Goal: Task Accomplishment & Management: Manage account settings

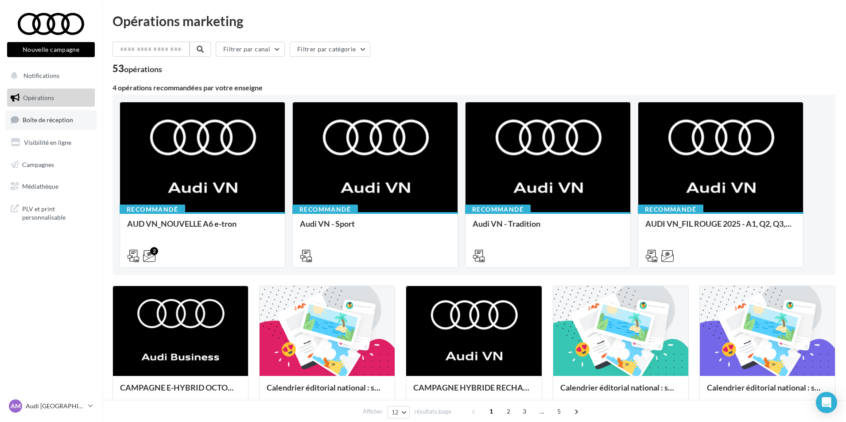
click at [77, 117] on link "Boîte de réception" at bounding box center [50, 119] width 91 height 19
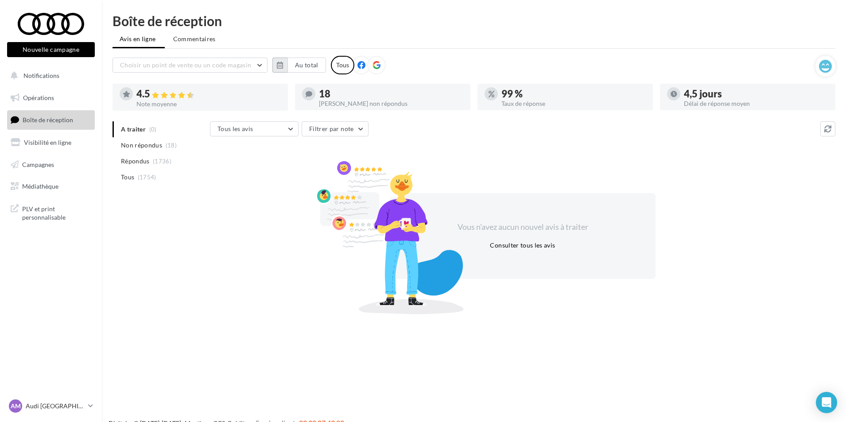
click at [278, 65] on icon "button" at bounding box center [280, 65] width 6 height 7
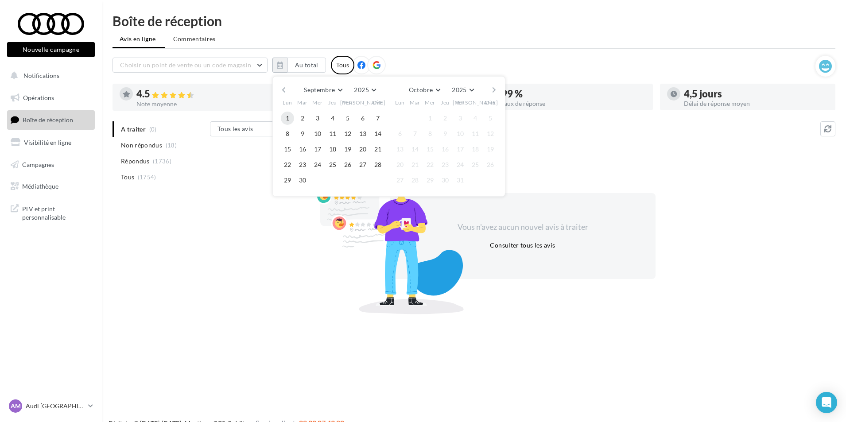
click at [288, 120] on button "1" at bounding box center [287, 118] width 13 height 13
click at [306, 178] on button "30" at bounding box center [302, 180] width 13 height 13
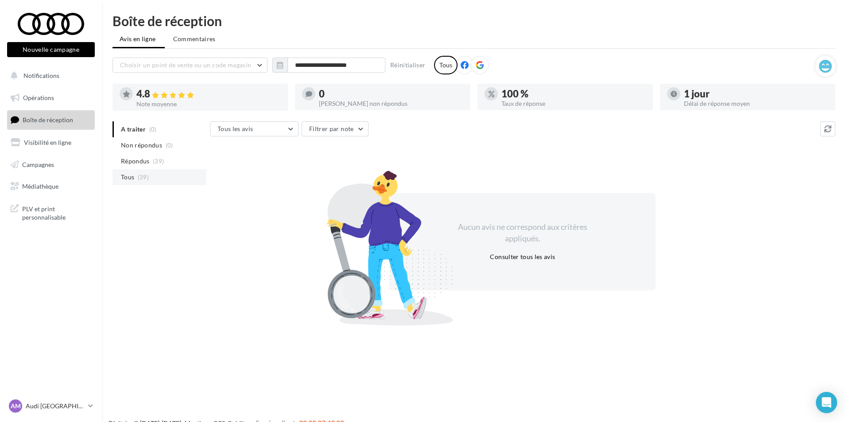
click at [166, 177] on li "Tous (39)" at bounding box center [159, 177] width 94 height 16
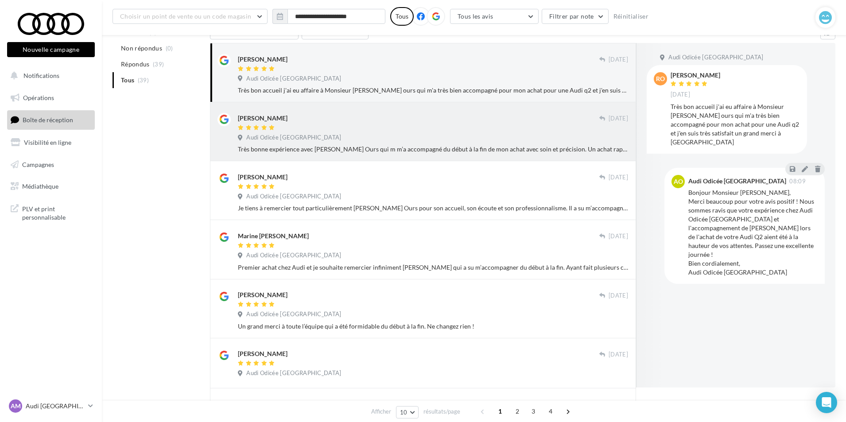
scroll to position [89, 0]
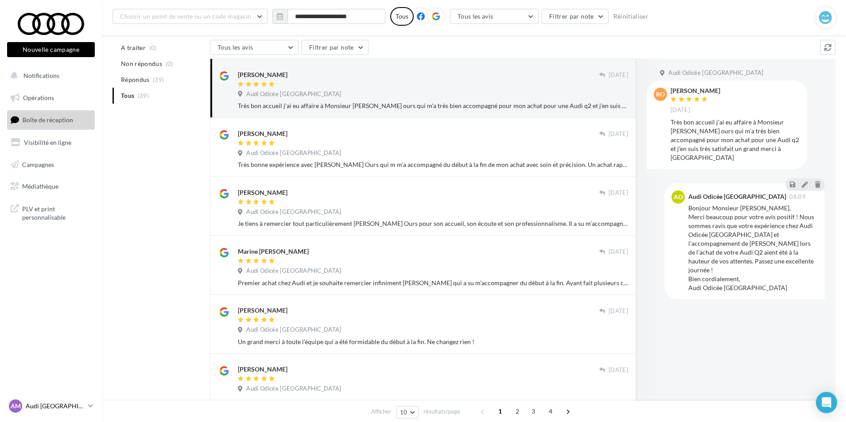
drag, startPoint x: 73, startPoint y: 406, endPoint x: 70, endPoint y: 401, distance: 6.4
click at [73, 406] on p "Audi [GEOGRAPHIC_DATA]" at bounding box center [55, 406] width 59 height 9
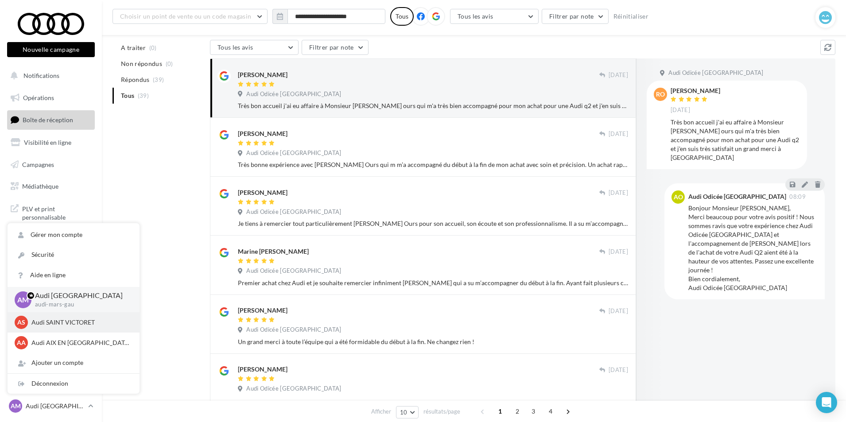
click at [49, 326] on p "Audi SAINT VICTORET" at bounding box center [79, 322] width 97 height 9
